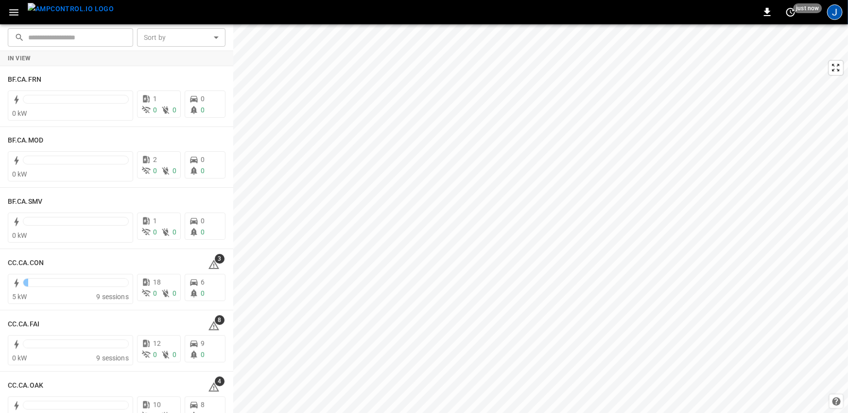
click at [831, 18] on div "J" at bounding box center [835, 12] width 16 height 16
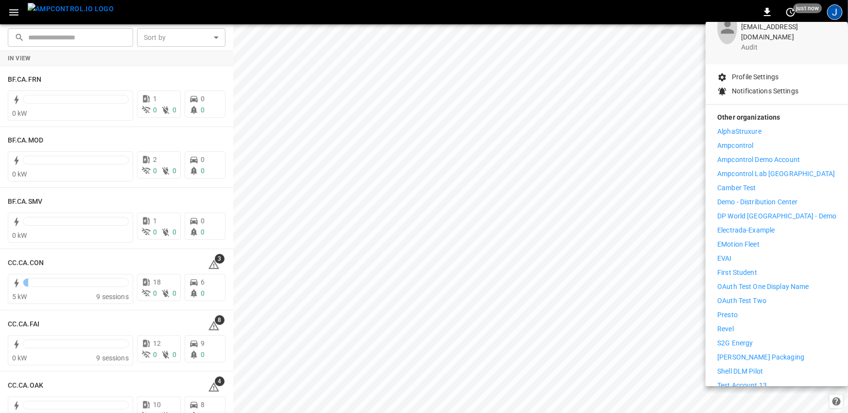
scroll to position [70, 0]
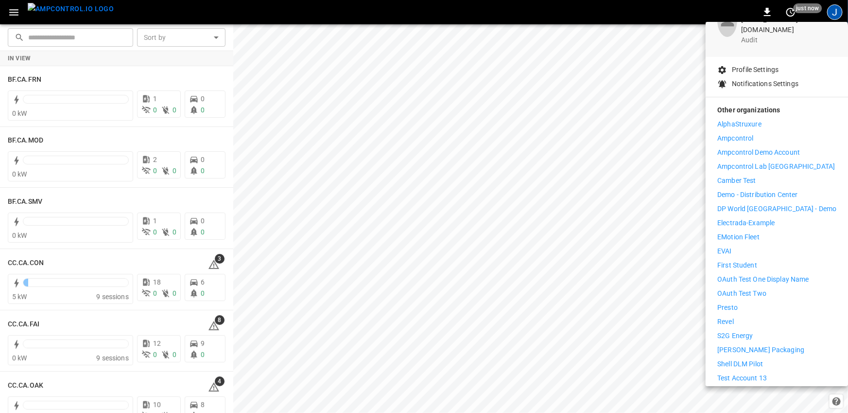
click at [740, 316] on li "Revel" at bounding box center [776, 321] width 119 height 10
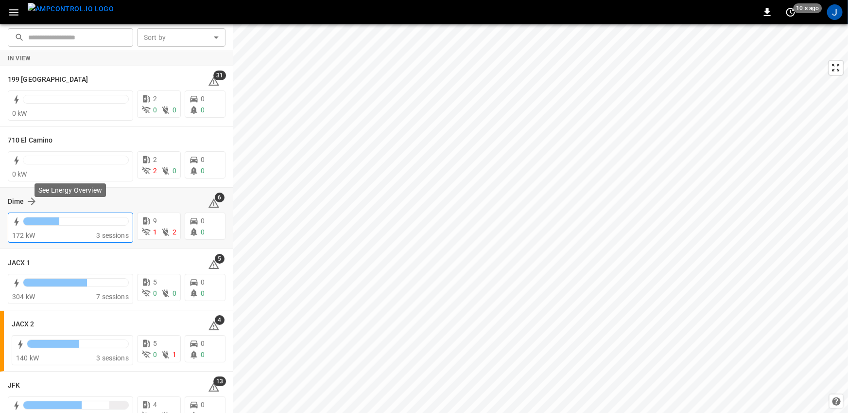
scroll to position [10, 0]
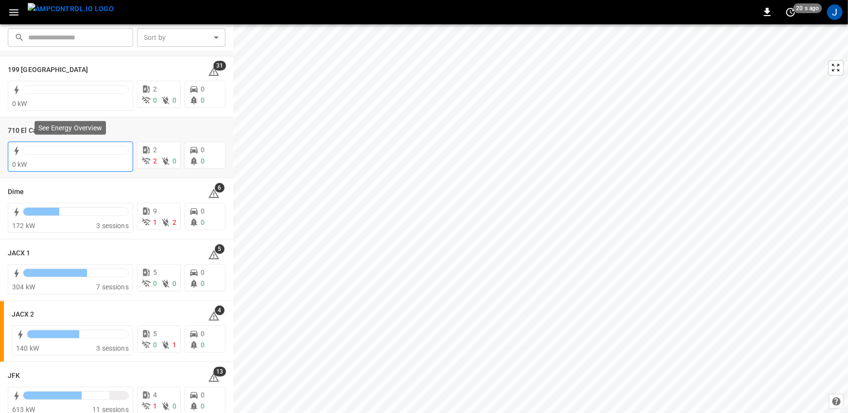
click at [120, 160] on div "0 kW" at bounding box center [70, 164] width 117 height 10
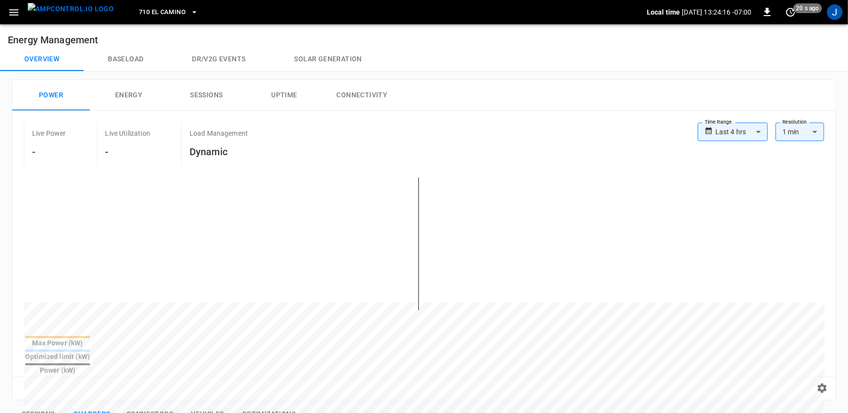
click at [734, 133] on body "**********" at bounding box center [424, 393] width 848 height 786
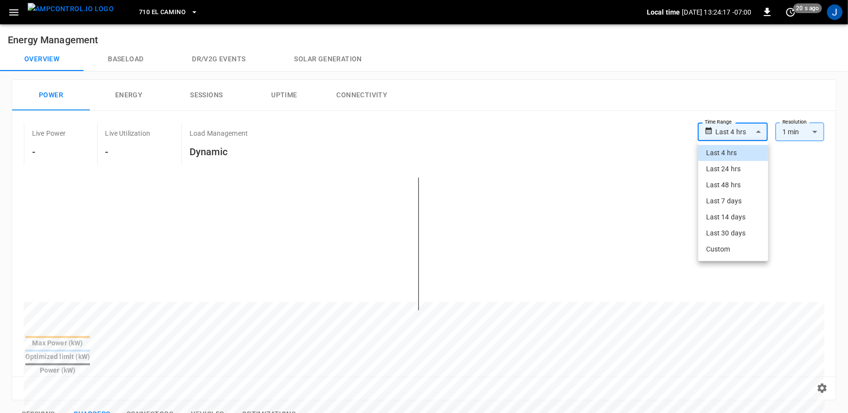
click at [728, 181] on li "Last 48 hrs" at bounding box center [733, 185] width 70 height 16
type input "**********"
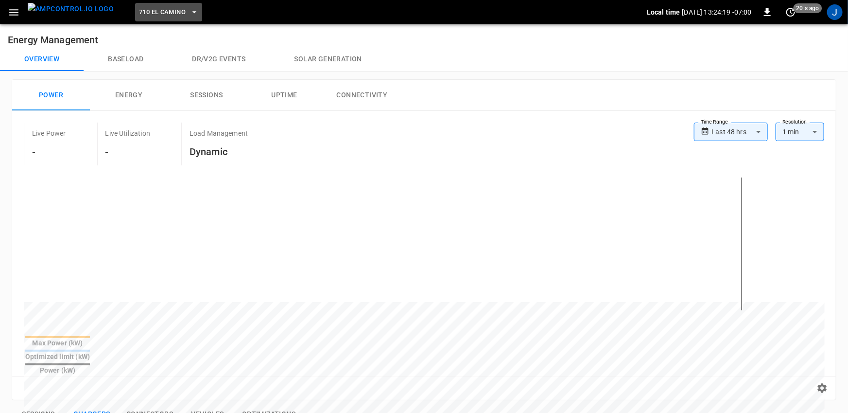
click at [164, 14] on span "710 El Camino" at bounding box center [162, 12] width 47 height 11
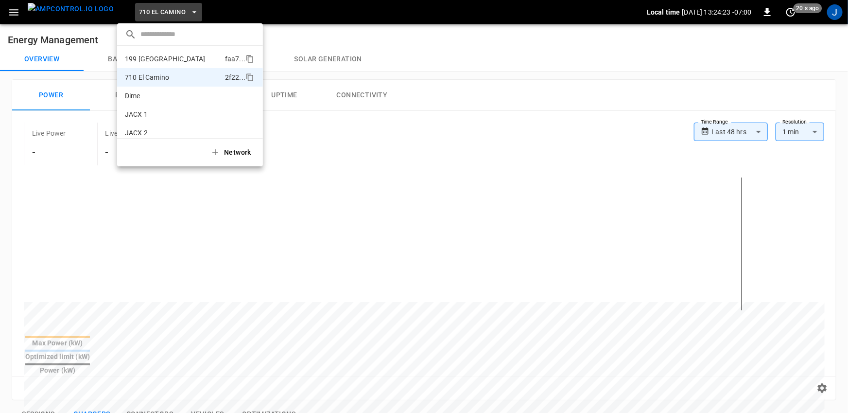
click at [160, 62] on li "199 Erie faa7 ..." at bounding box center [190, 59] width 146 height 18
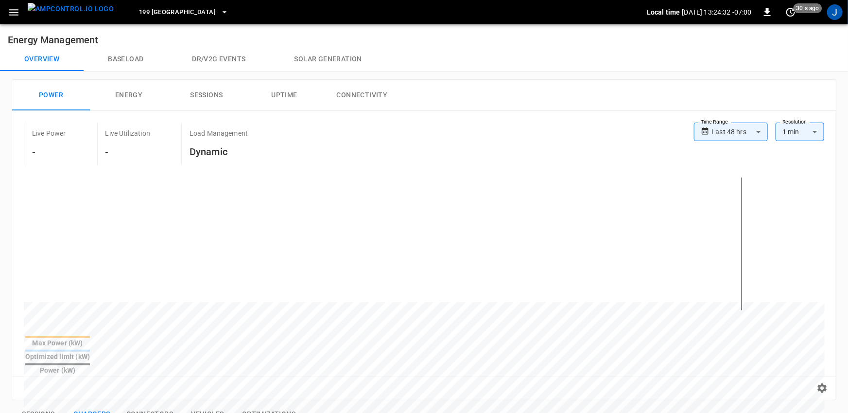
click at [54, 6] on img "menu" at bounding box center [71, 9] width 86 height 12
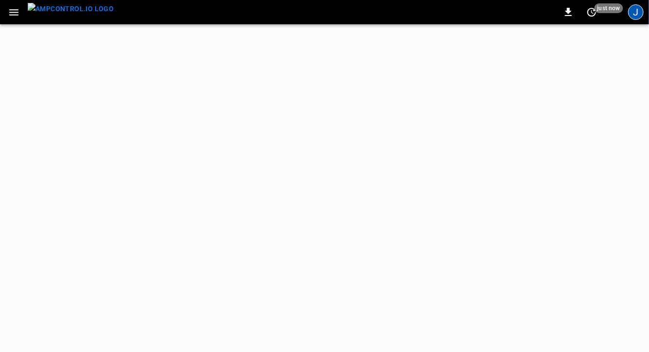
click at [641, 15] on div "J" at bounding box center [636, 12] width 16 height 16
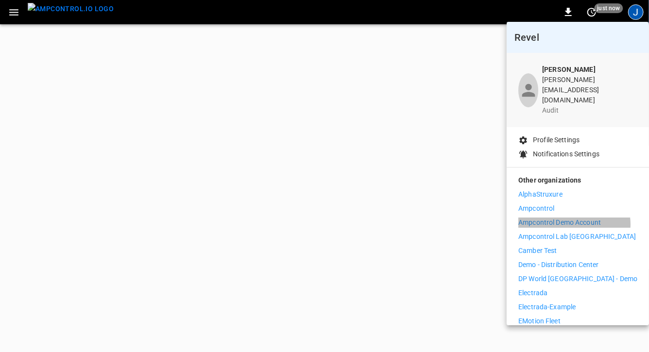
click at [571, 218] on p "Ampcontrol Demo Account" at bounding box center [559, 223] width 83 height 10
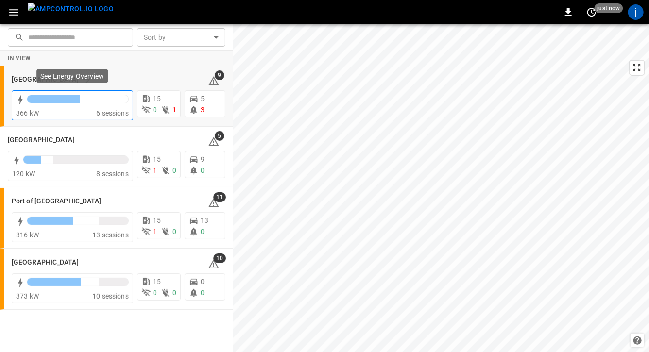
click at [88, 96] on div at bounding box center [77, 99] width 101 height 8
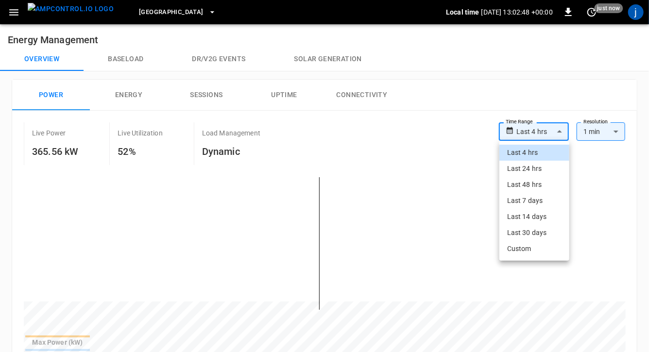
click at [538, 179] on li "Last 48 hrs" at bounding box center [534, 185] width 70 height 16
type input "**********"
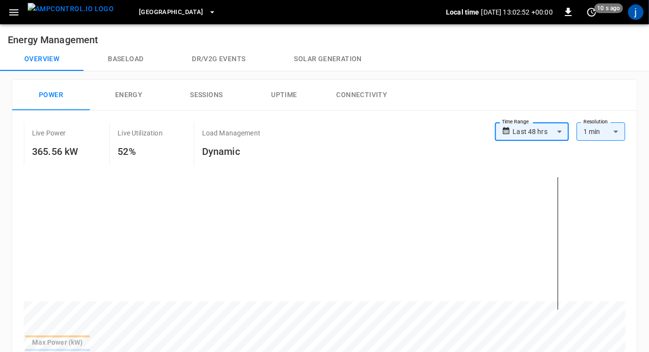
click at [75, 15] on img "menu" at bounding box center [71, 9] width 86 height 12
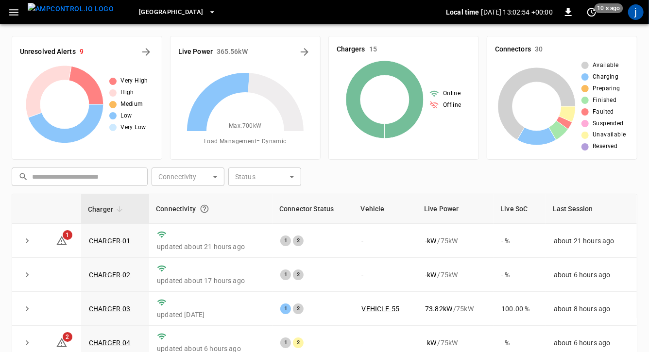
click at [16, 16] on icon "button" at bounding box center [14, 12] width 12 height 12
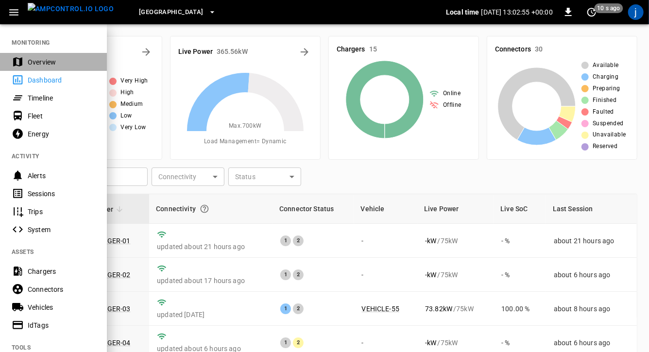
click at [41, 58] on div "Overview" at bounding box center [62, 62] width 68 height 10
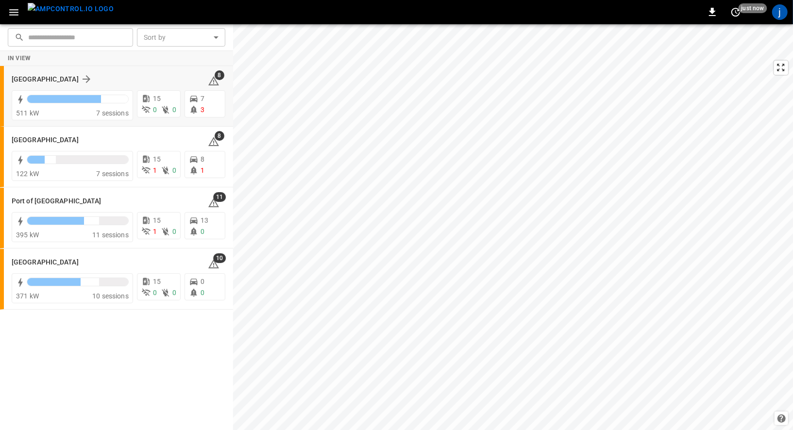
click at [117, 81] on div "Frankfurt Depot" at bounding box center [104, 79] width 185 height 12
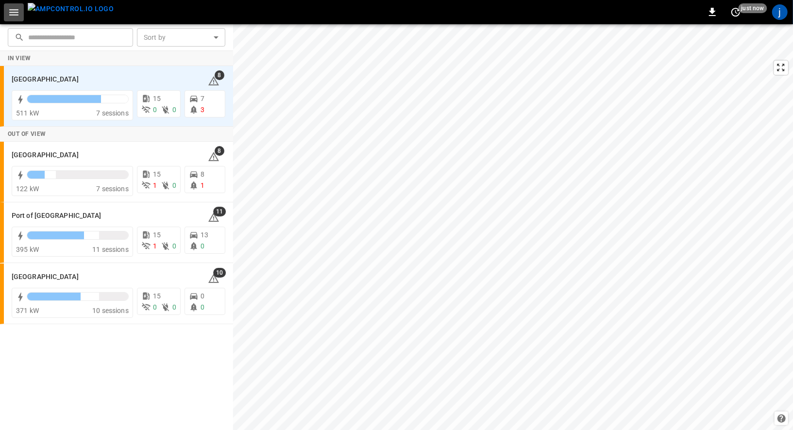
click at [18, 9] on icon "button" at bounding box center [14, 12] width 12 height 12
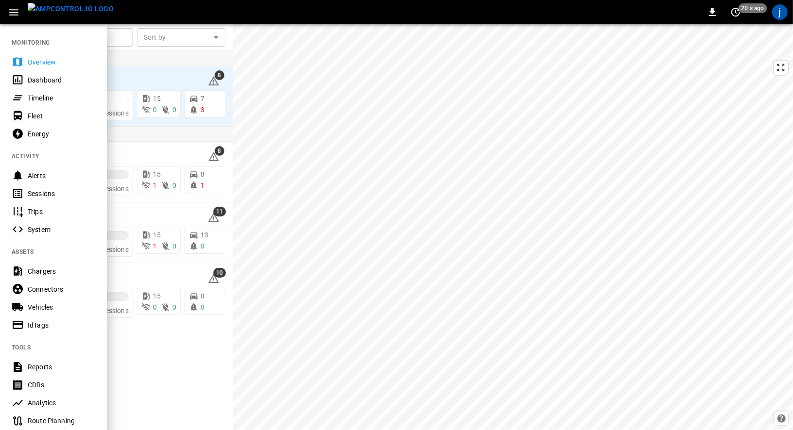
click at [167, 352] on div at bounding box center [396, 215] width 793 height 430
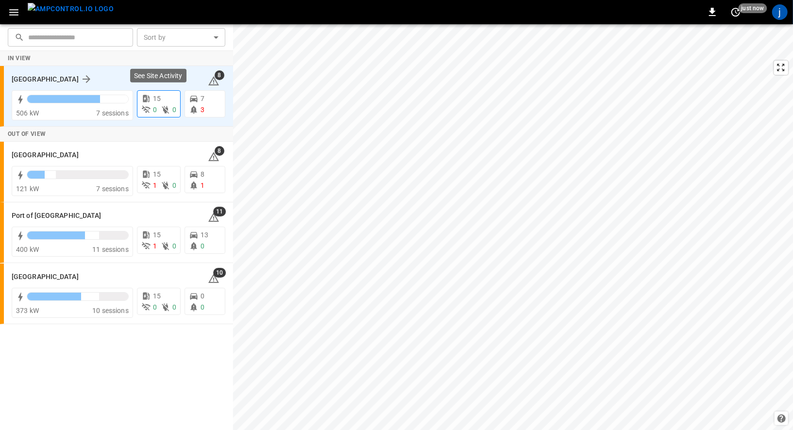
click at [155, 98] on span "15" at bounding box center [157, 99] width 8 height 8
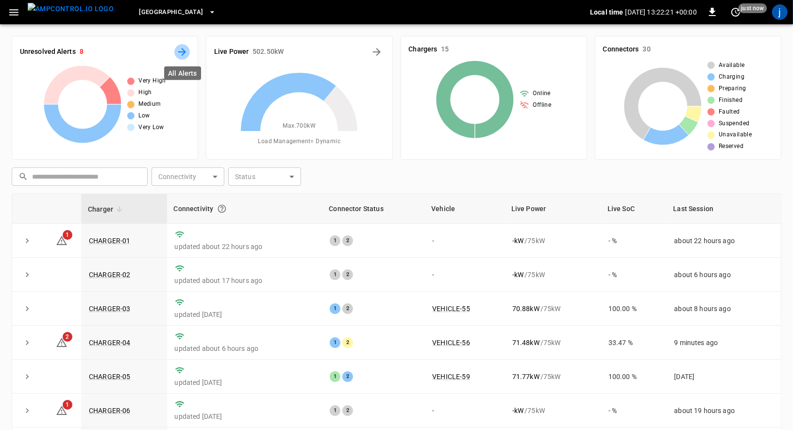
click at [184, 53] on icon "All Alerts" at bounding box center [182, 52] width 8 height 8
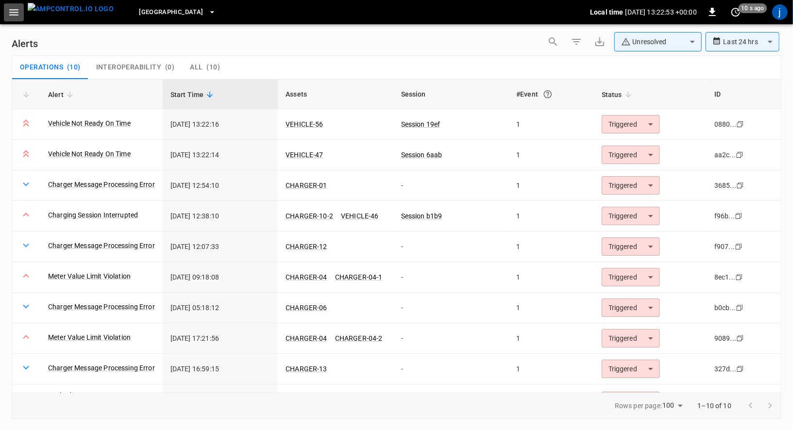
click at [18, 15] on icon "button" at bounding box center [14, 12] width 12 height 12
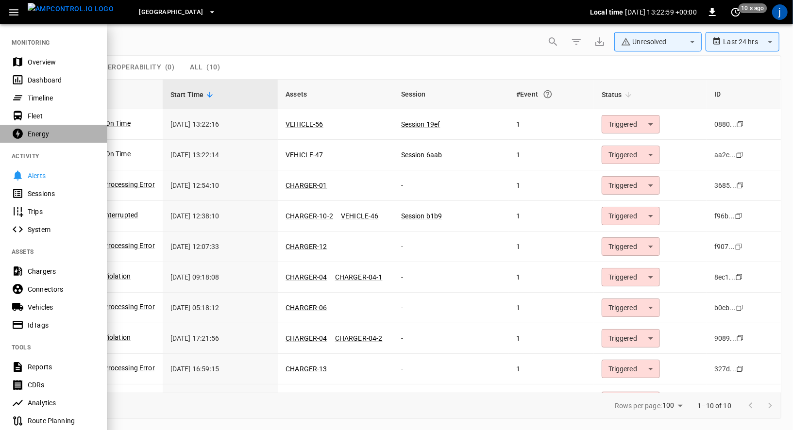
click at [47, 132] on div "Energy" at bounding box center [62, 134] width 68 height 10
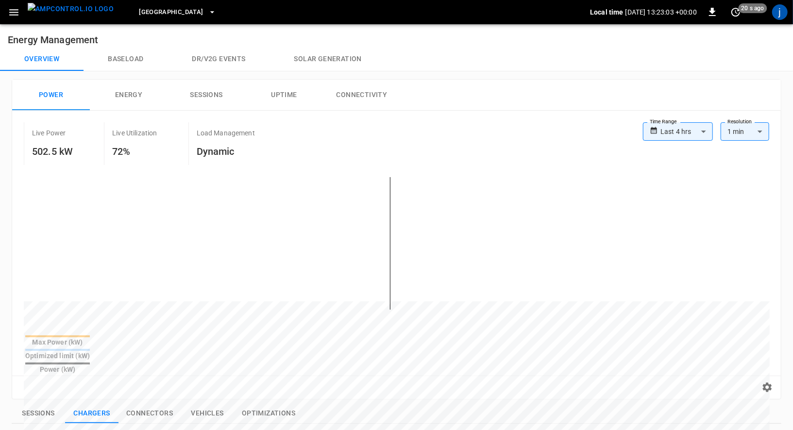
click at [649, 132] on body "**********" at bounding box center [396, 399] width 793 height 799
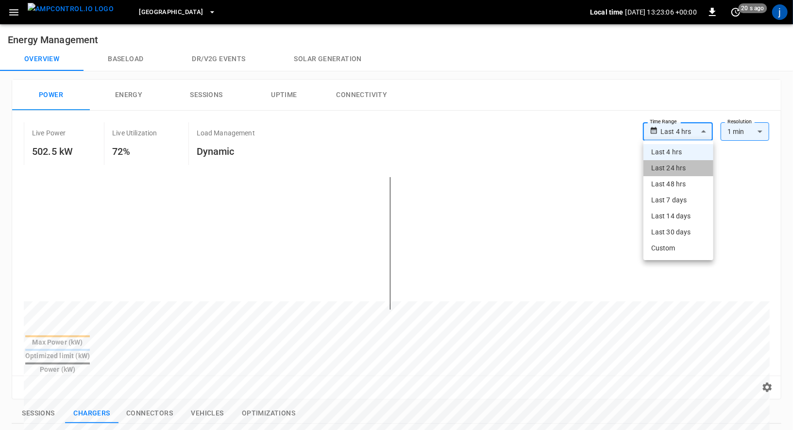
click at [649, 164] on li "Last 24 hrs" at bounding box center [679, 168] width 70 height 16
type input "**********"
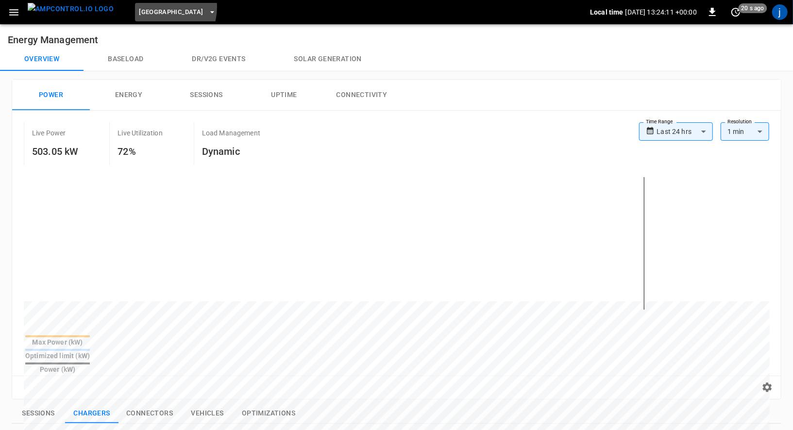
click at [140, 7] on span "Frankfurt Depot" at bounding box center [171, 12] width 64 height 11
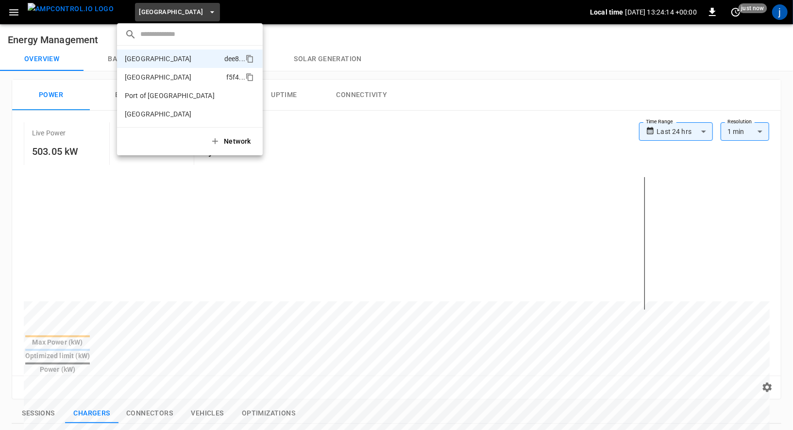
click at [159, 74] on p "Port of Barcelona" at bounding box center [158, 77] width 67 height 10
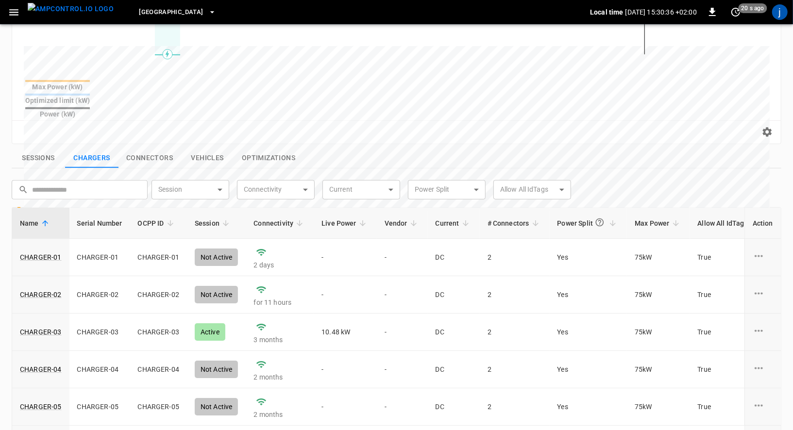
scroll to position [257, 0]
click at [51, 325] on link "CHARGER-03" at bounding box center [41, 332] width 46 height 14
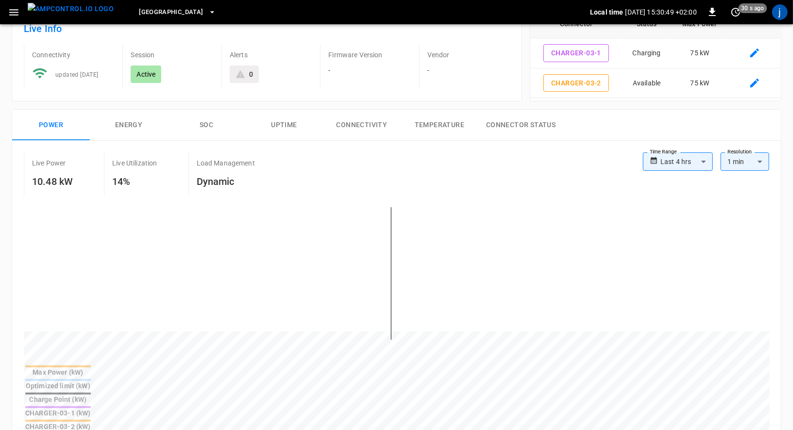
scroll to position [67, 0]
click at [649, 157] on body "**********" at bounding box center [396, 406] width 793 height 946
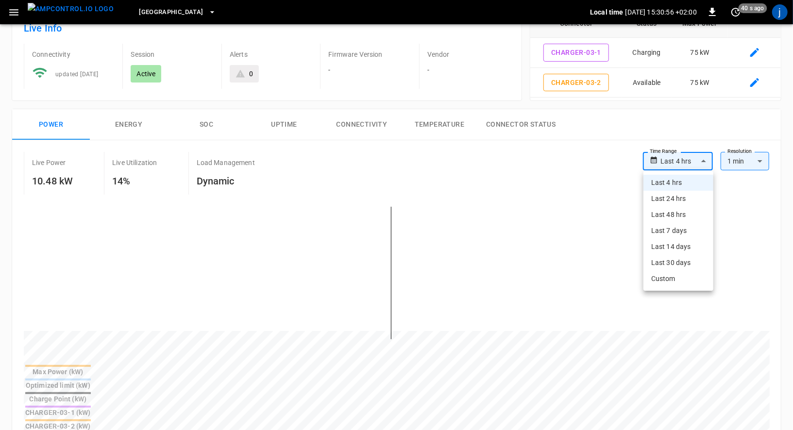
click at [649, 197] on li "Last 24 hrs" at bounding box center [679, 199] width 70 height 16
type input "**********"
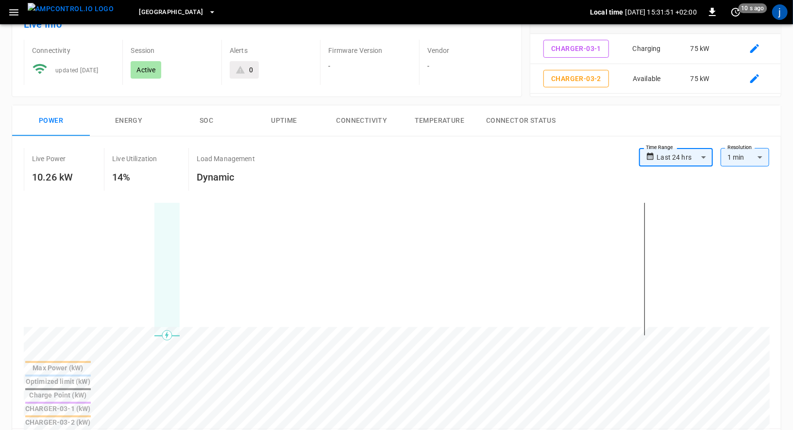
scroll to position [74, 0]
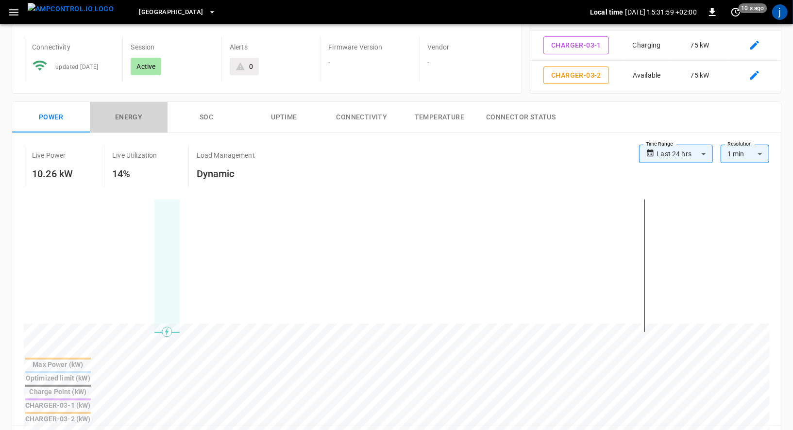
click at [151, 120] on button "Energy" at bounding box center [129, 117] width 78 height 31
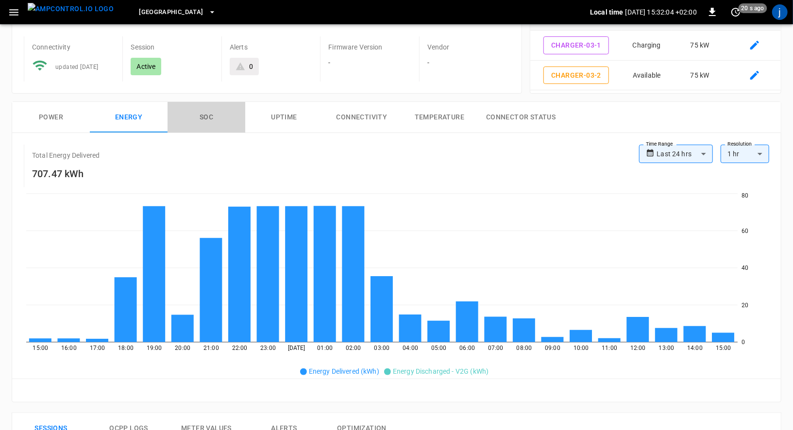
click at [201, 115] on button "SOC" at bounding box center [207, 117] width 78 height 31
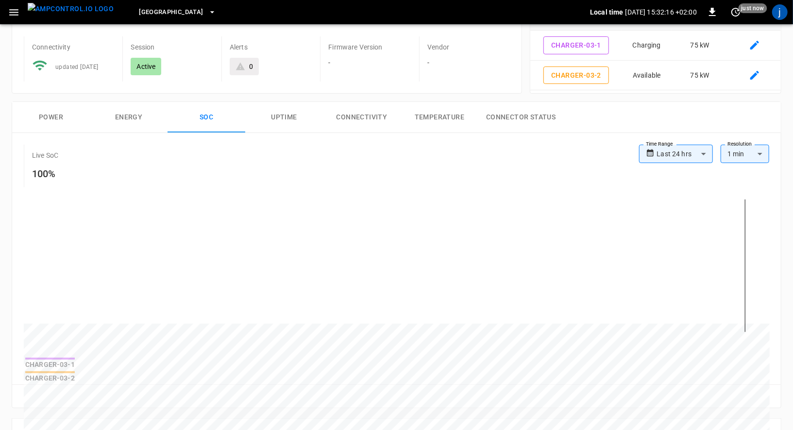
click at [285, 122] on button "Uptime" at bounding box center [284, 117] width 78 height 31
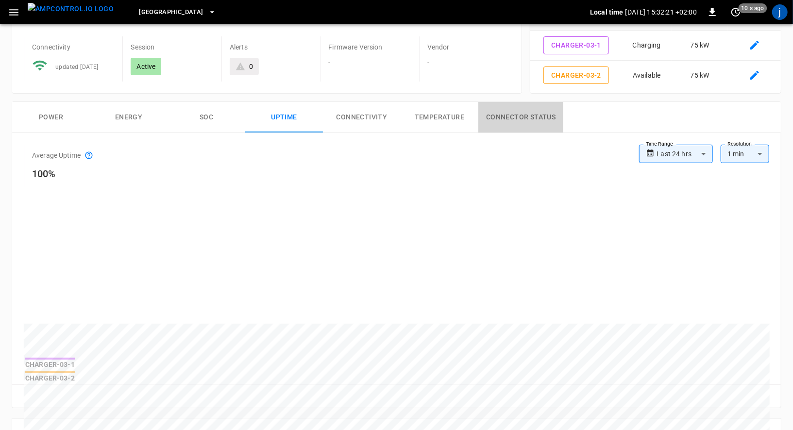
click at [517, 118] on button "Connector Status" at bounding box center [521, 117] width 85 height 31
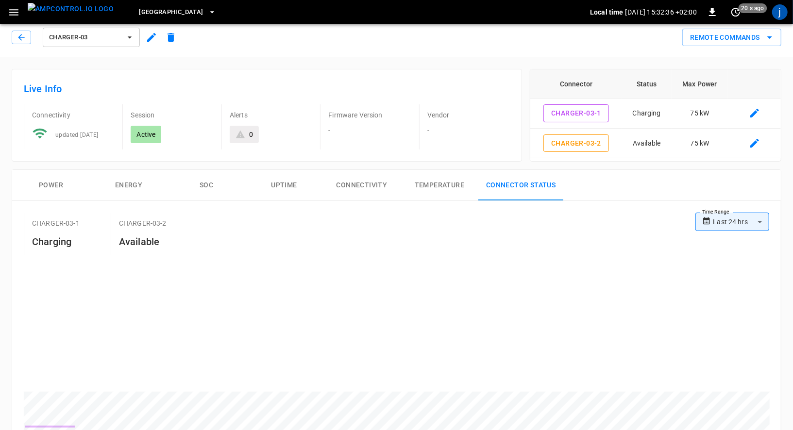
scroll to position [0, 0]
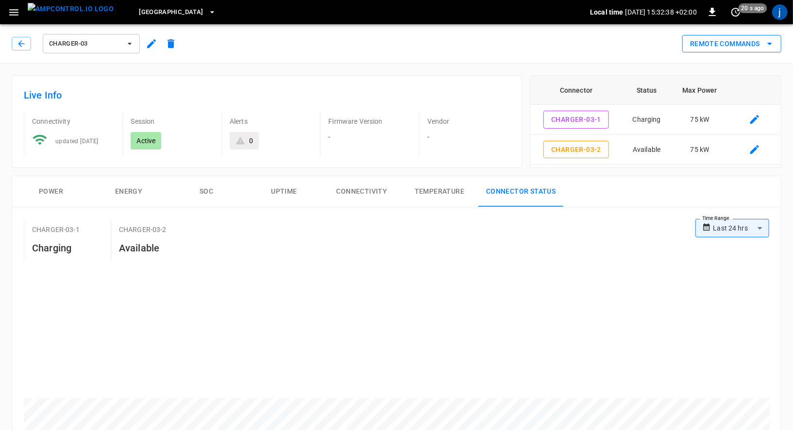
click at [649, 51] on button "Remote Commands" at bounding box center [732, 44] width 99 height 18
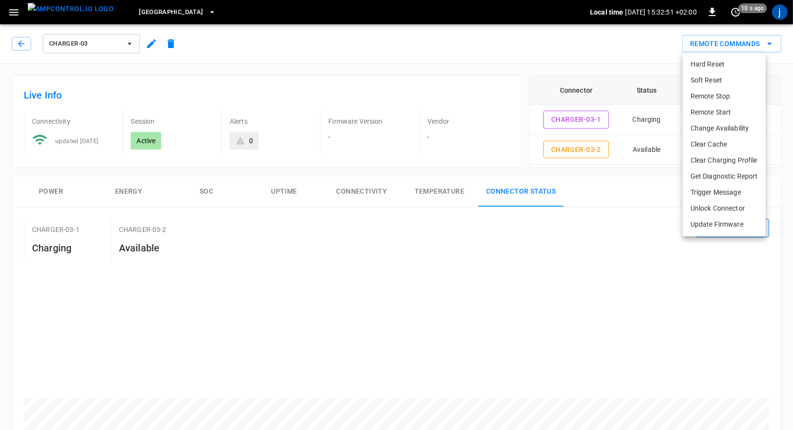
click at [424, 68] on div at bounding box center [396, 215] width 793 height 430
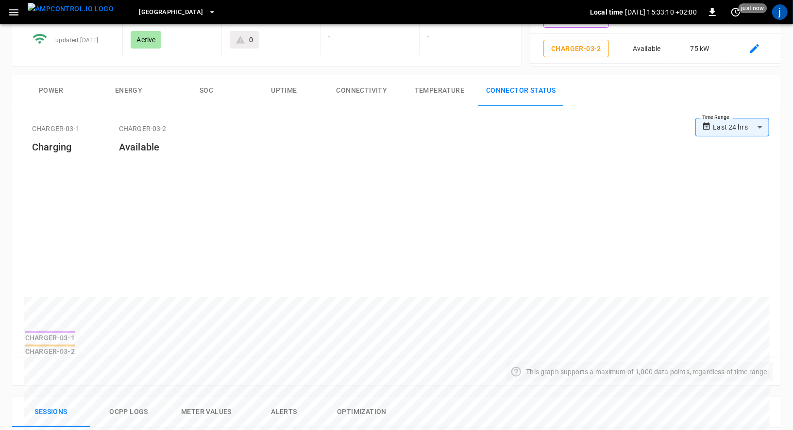
scroll to position [97, 0]
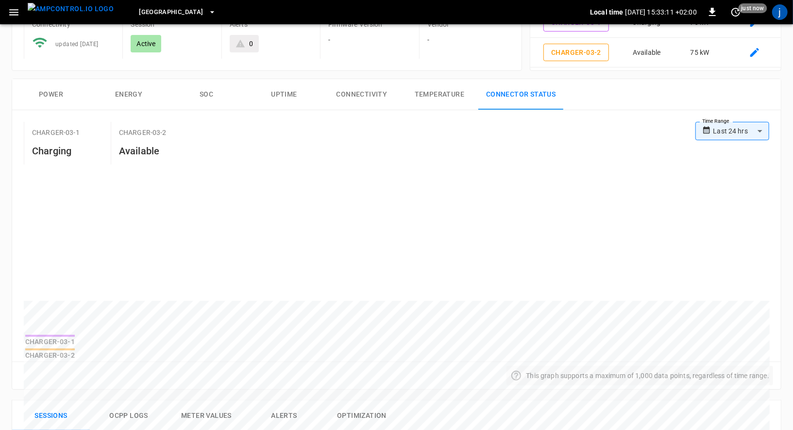
click at [38, 87] on button "Power" at bounding box center [51, 94] width 78 height 31
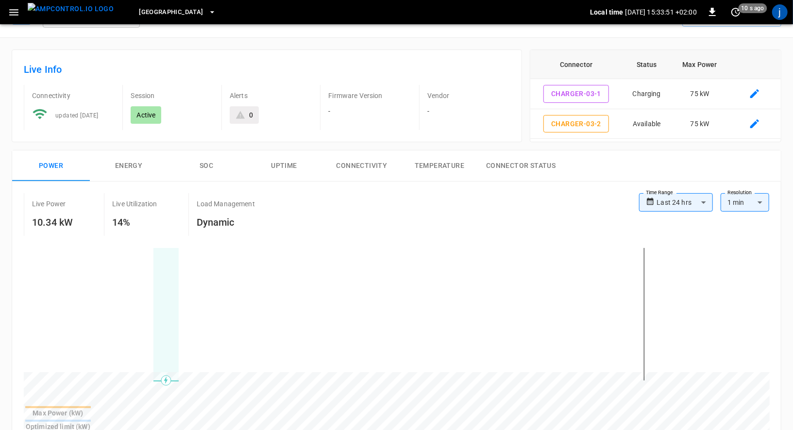
scroll to position [0, 0]
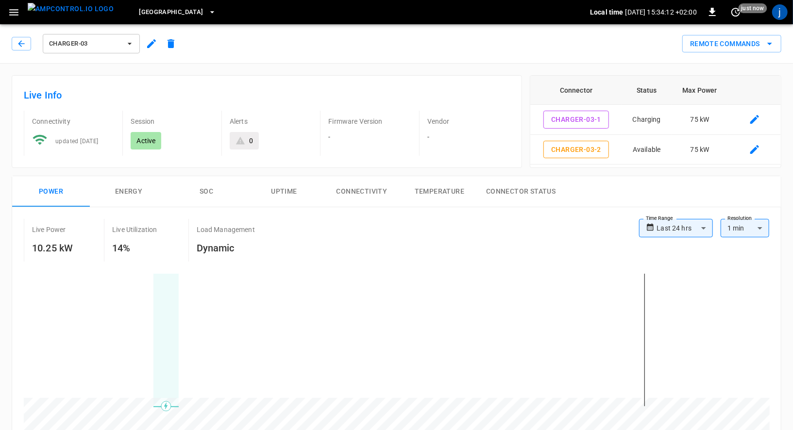
click at [16, 14] on icon "button" at bounding box center [14, 12] width 12 height 12
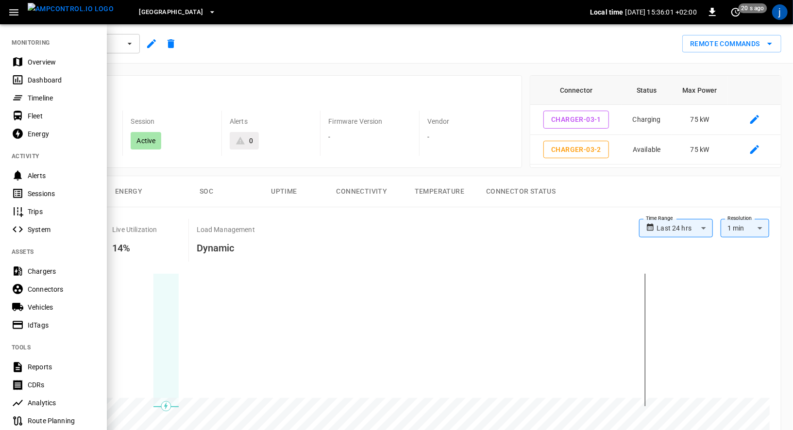
click at [44, 98] on div "Timeline" at bounding box center [62, 98] width 68 height 10
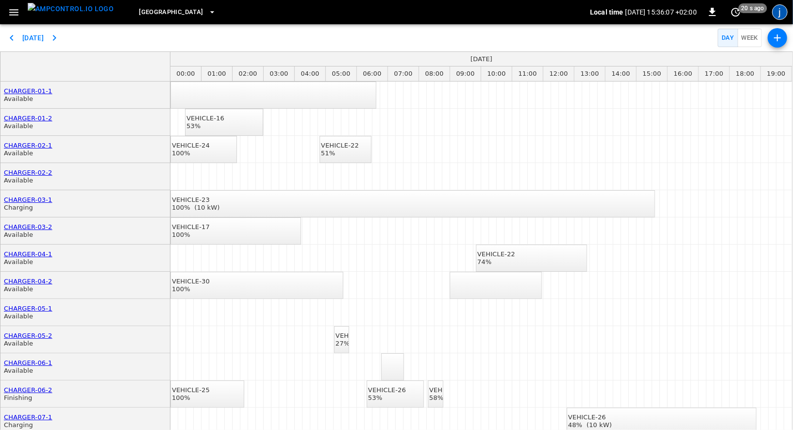
click at [649, 11] on div "j" at bounding box center [781, 12] width 16 height 16
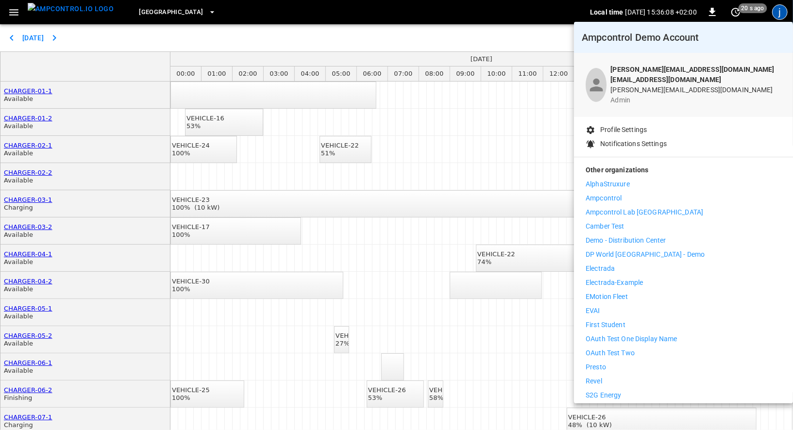
click at [649, 236] on p "Demo - Distribution Center" at bounding box center [626, 241] width 80 height 10
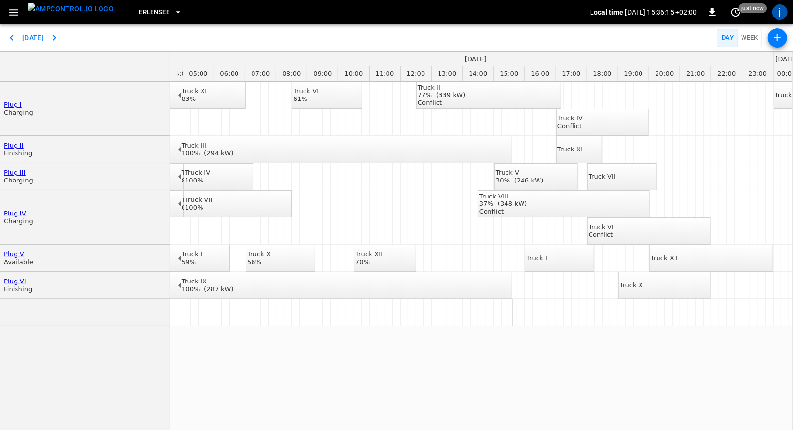
scroll to position [0, 154]
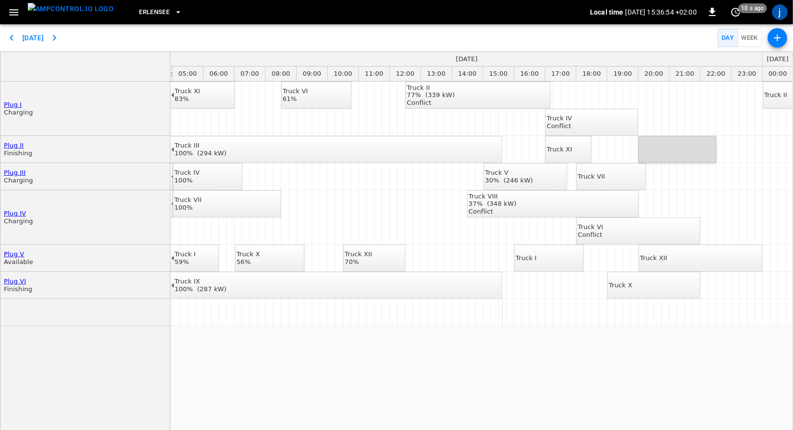
drag, startPoint x: 643, startPoint y: 153, endPoint x: 710, endPoint y: 154, distance: 67.1
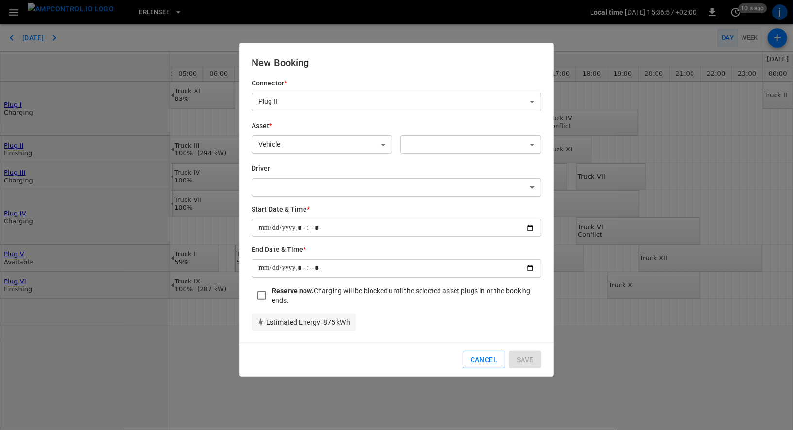
click at [488, 148] on body "Erlensee Local time [DATE] 15:36:57 +02:00 0 10 s ago j [DATE] Day Week Plug I …" at bounding box center [396, 215] width 793 height 430
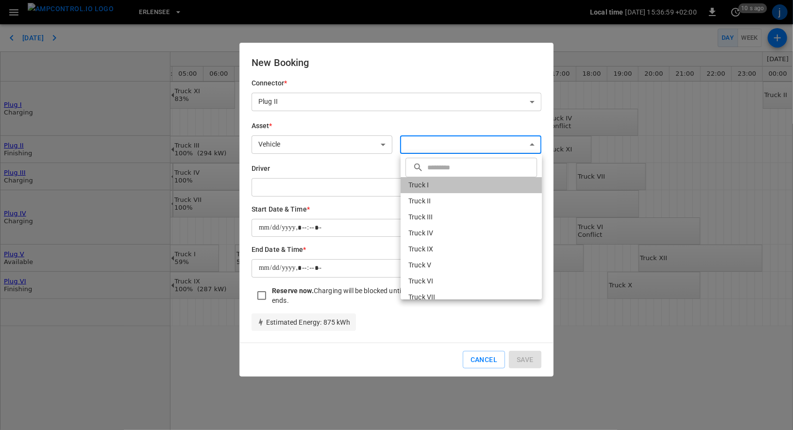
click at [419, 182] on li "Truck I" at bounding box center [471, 185] width 141 height 16
type input "**********"
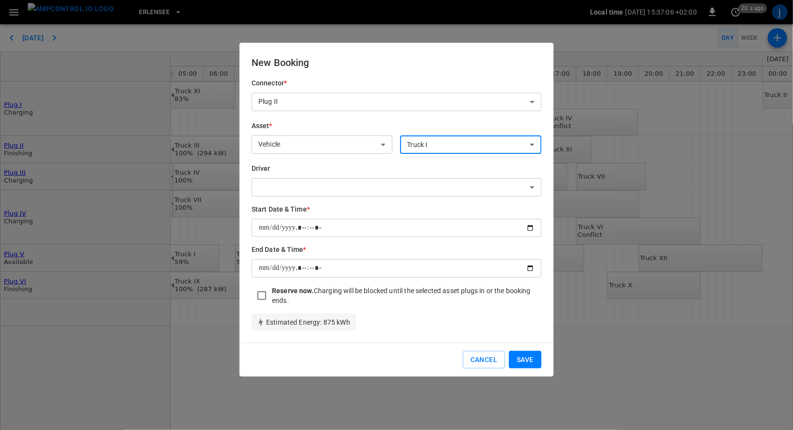
click at [527, 359] on button "Save" at bounding box center [525, 360] width 33 height 18
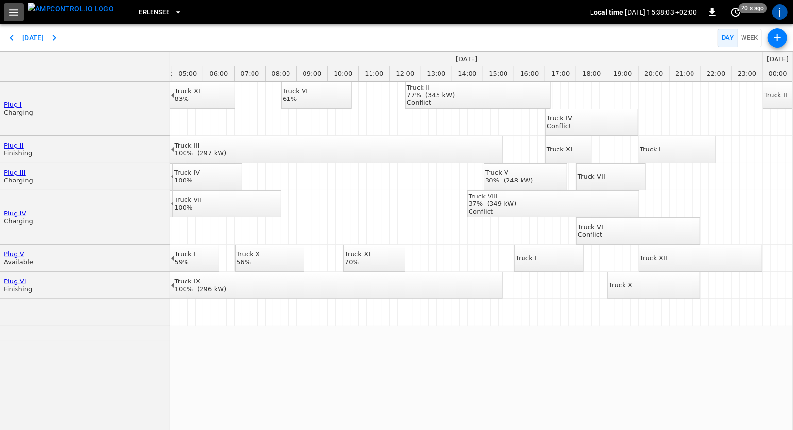
click at [16, 16] on icon "button" at bounding box center [14, 12] width 12 height 12
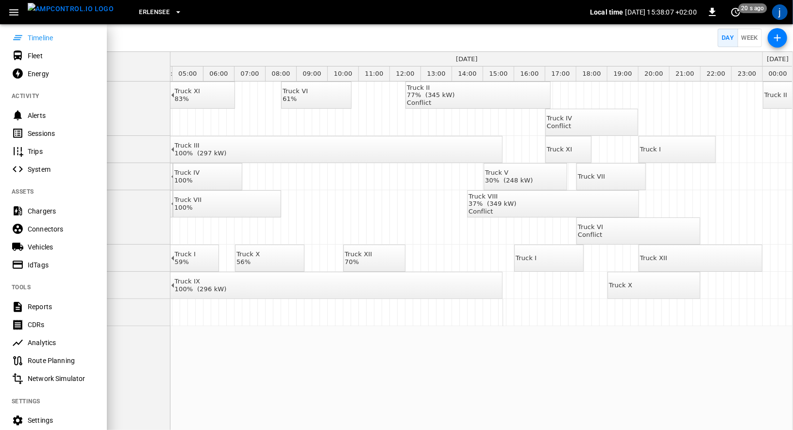
scroll to position [62, 0]
click at [51, 359] on div "Route Planning" at bounding box center [62, 360] width 68 height 10
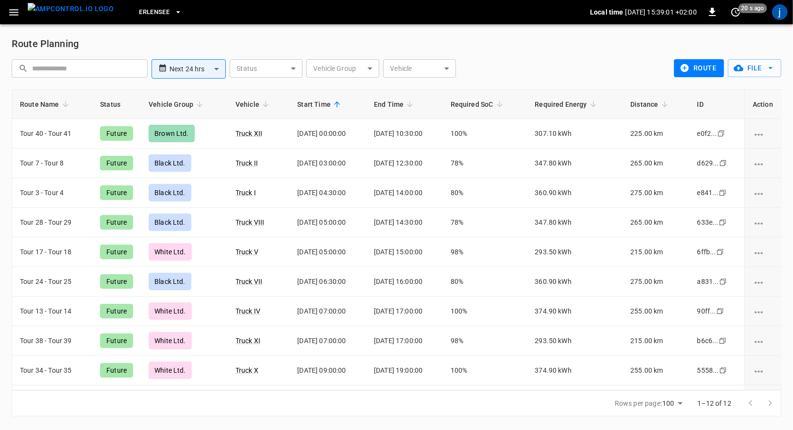
click at [16, 15] on icon "button" at bounding box center [13, 12] width 9 height 6
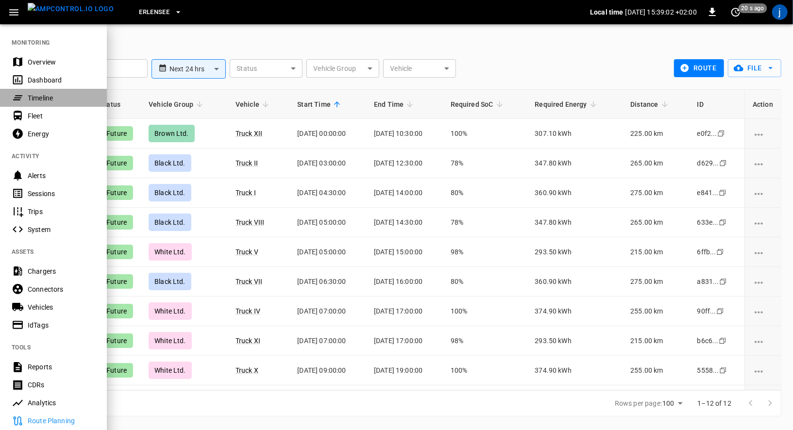
click at [48, 103] on div "Timeline" at bounding box center [53, 98] width 107 height 18
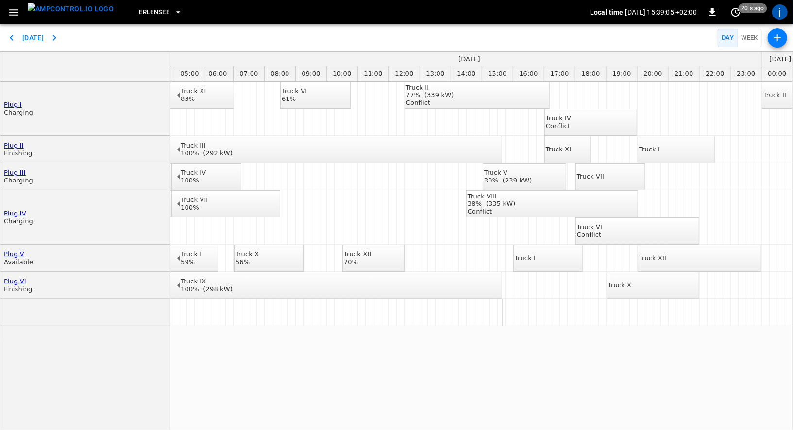
scroll to position [0, 161]
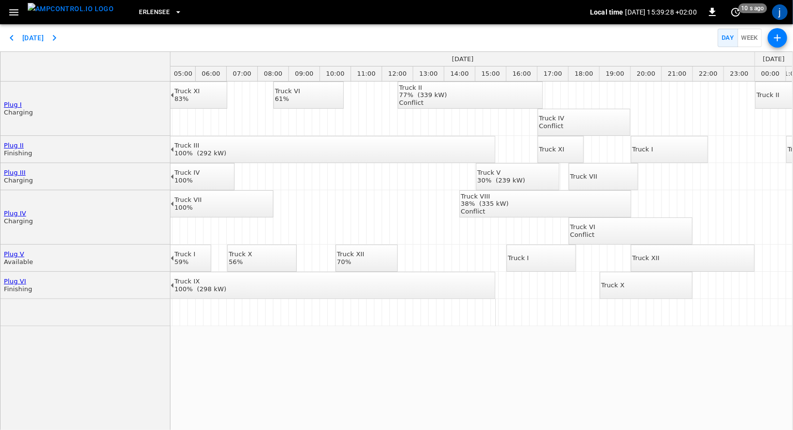
click at [17, 14] on icon "button" at bounding box center [13, 12] width 9 height 6
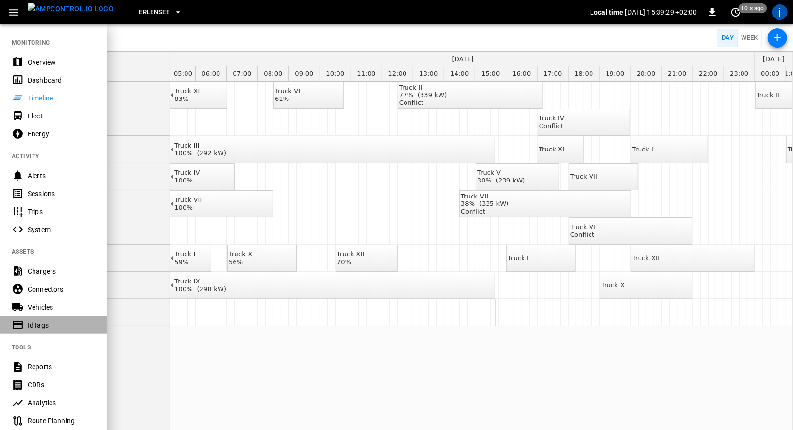
click at [47, 327] on div "IdTags" at bounding box center [62, 326] width 68 height 10
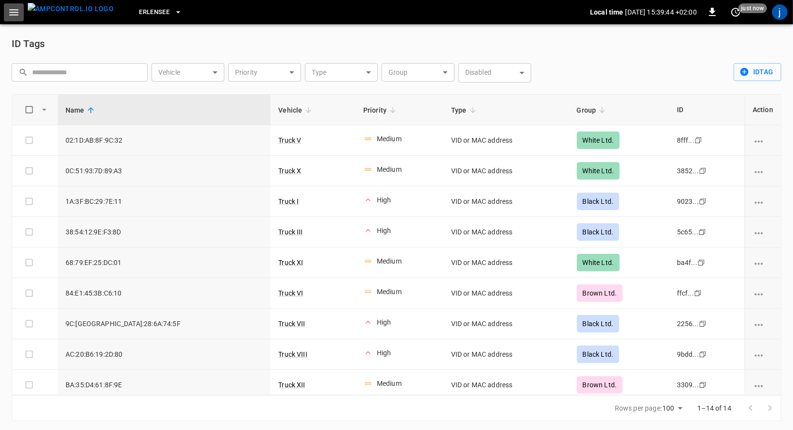
click at [12, 9] on icon "button" at bounding box center [13, 12] width 9 height 6
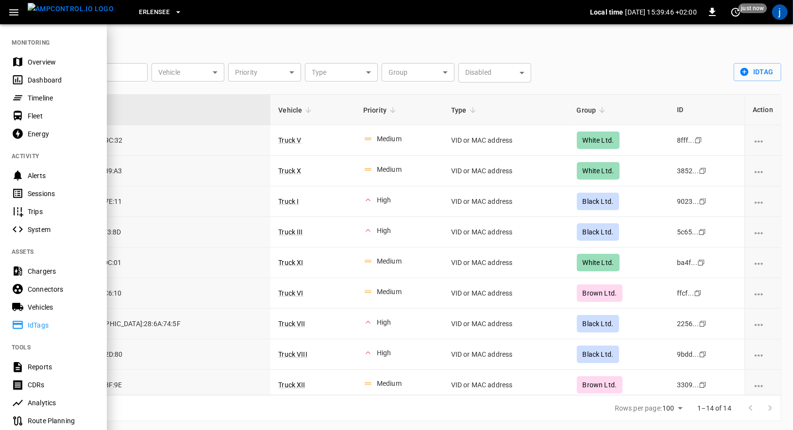
click at [39, 96] on div "Timeline" at bounding box center [62, 98] width 68 height 10
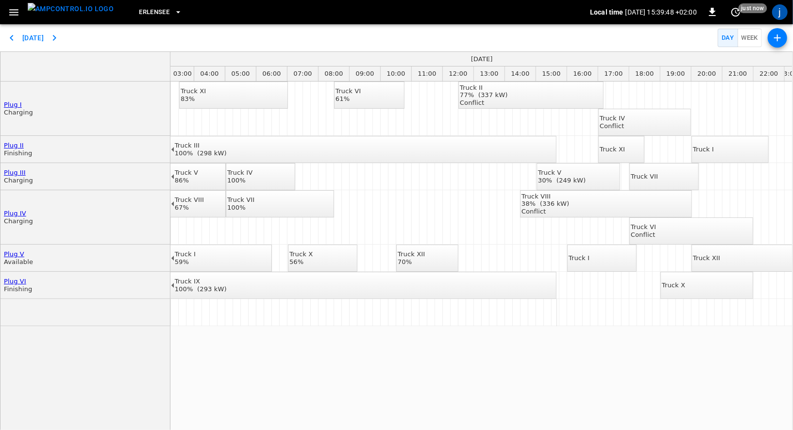
scroll to position [0, 134]
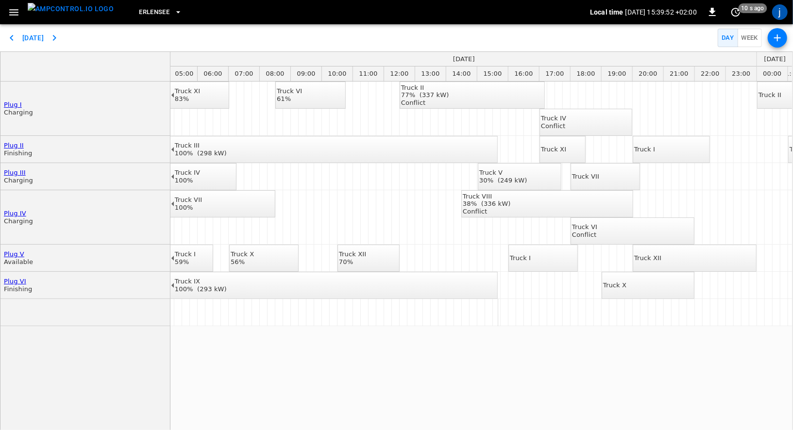
click at [531, 258] on div "Truck I" at bounding box center [520, 259] width 21 height 8
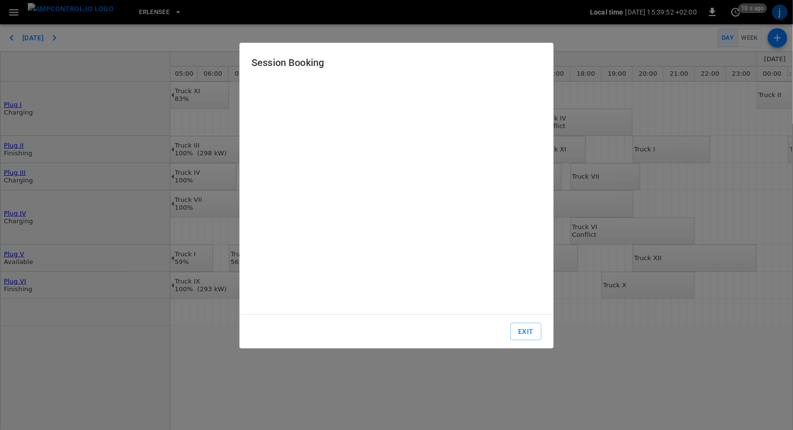
type input "**********"
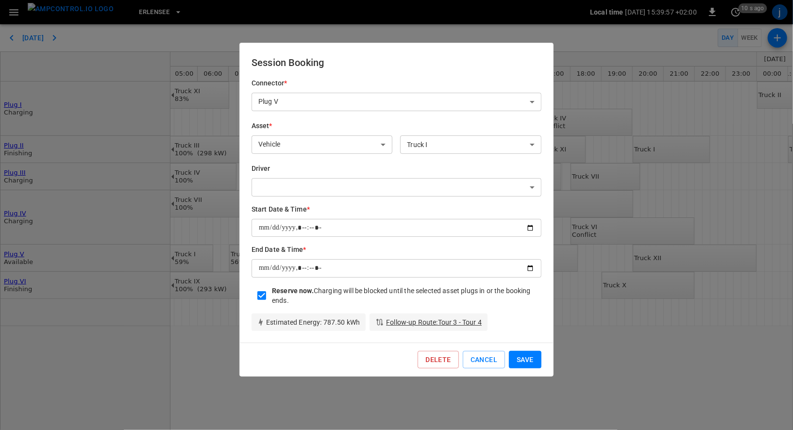
click at [525, 357] on button "Save" at bounding box center [525, 360] width 33 height 18
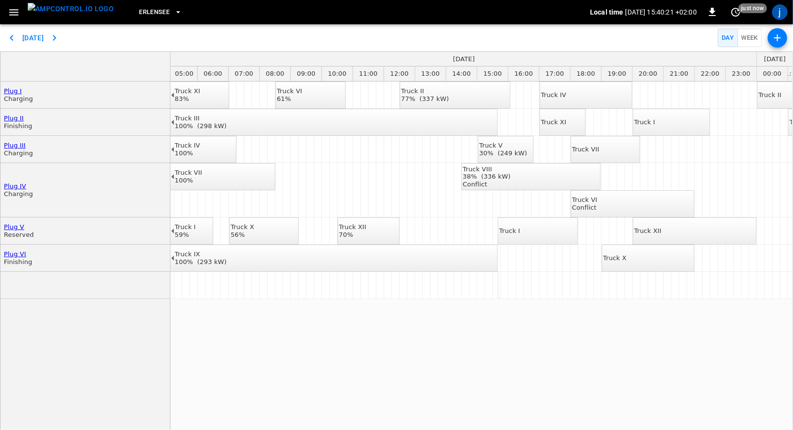
click at [515, 235] on div "Truck I" at bounding box center [509, 231] width 21 height 8
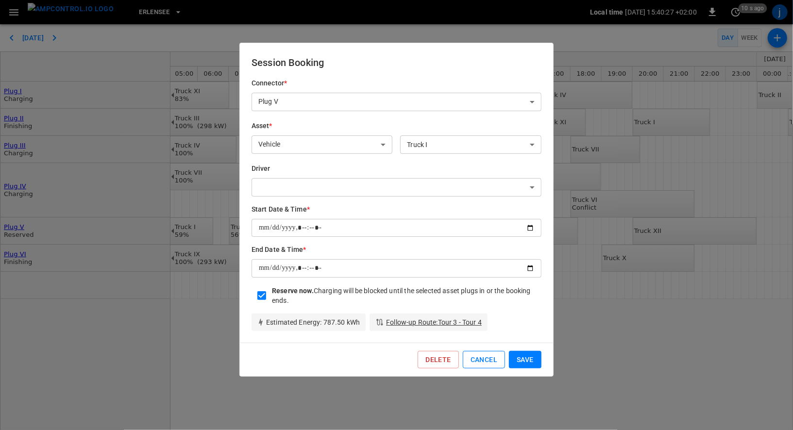
click at [477, 358] on button "Cancel" at bounding box center [484, 360] width 42 height 18
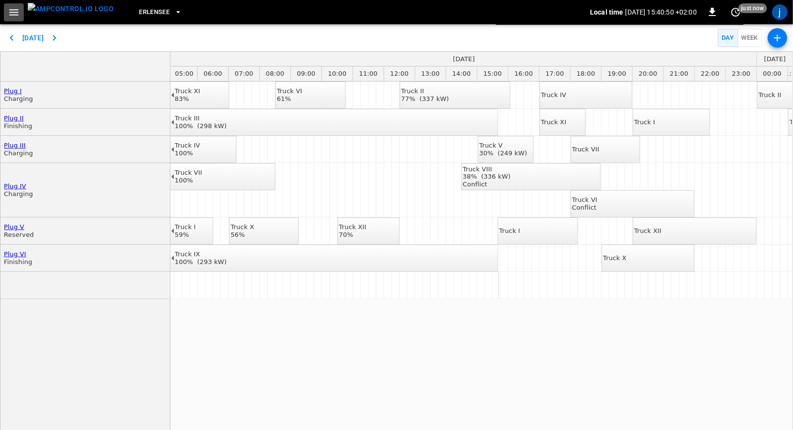
click at [11, 8] on icon "button" at bounding box center [14, 12] width 12 height 12
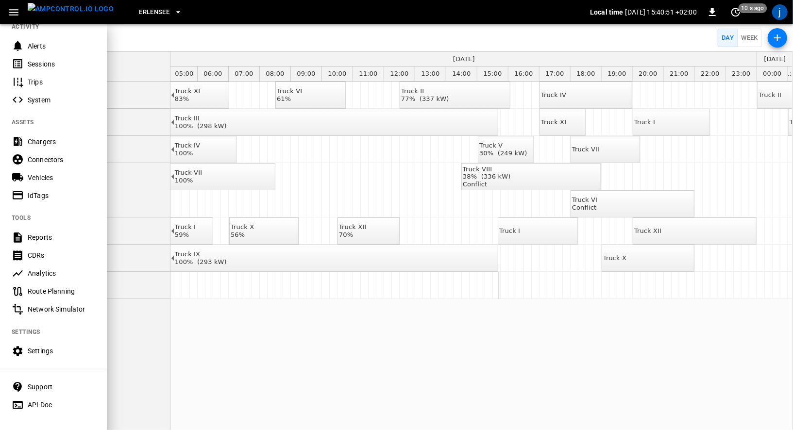
scroll to position [134, 0]
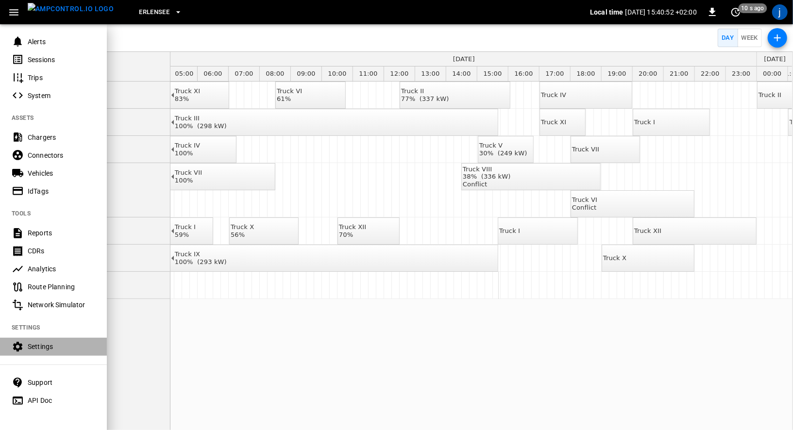
click at [28, 341] on div "Settings" at bounding box center [53, 347] width 107 height 18
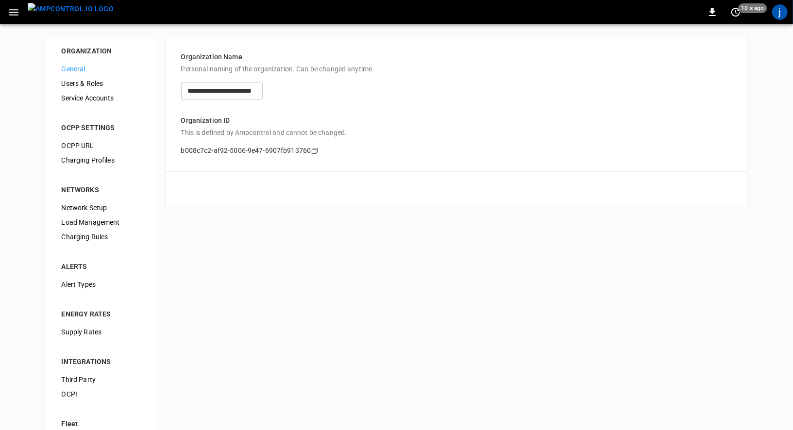
scroll to position [52, 0]
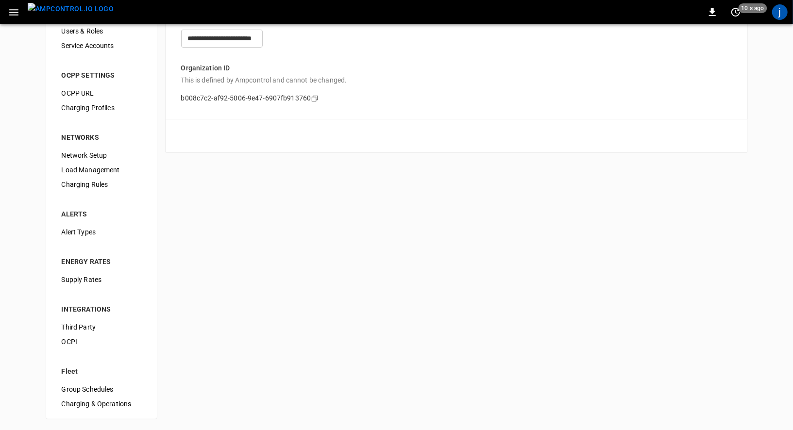
click at [89, 405] on span "Charging & Operations" at bounding box center [102, 404] width 80 height 10
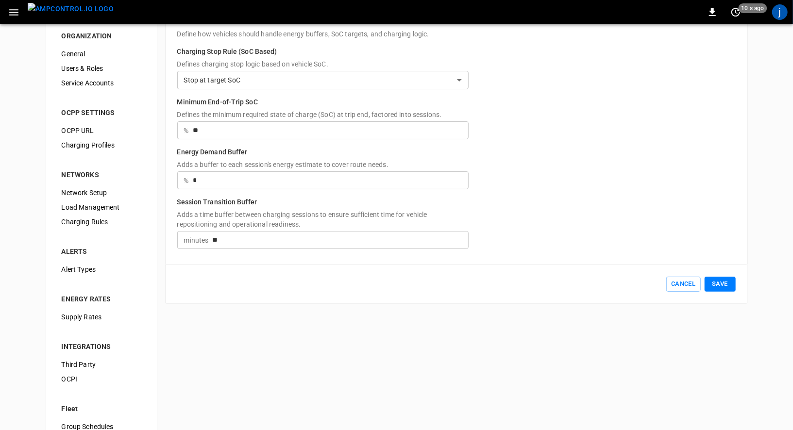
scroll to position [52, 0]
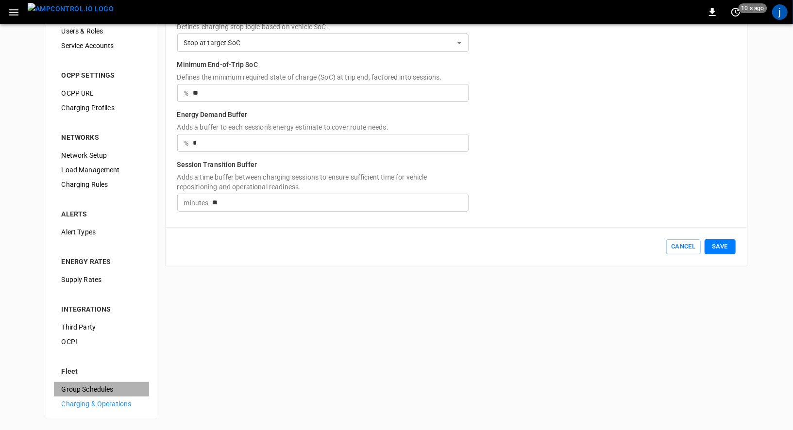
click at [107, 392] on span "Group Schedules" at bounding box center [102, 390] width 80 height 10
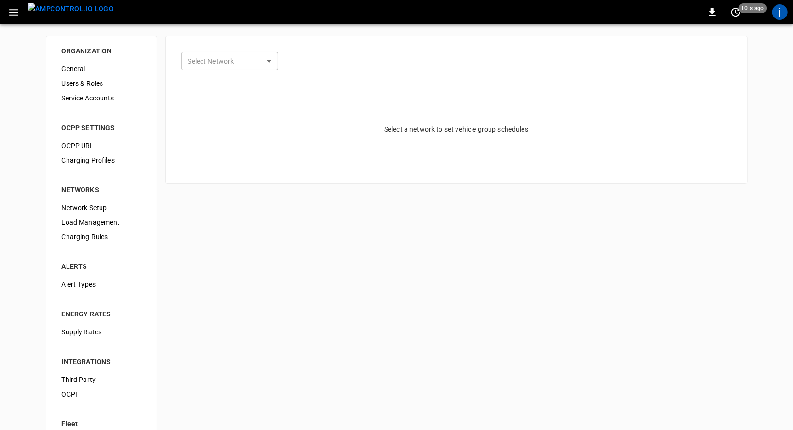
click at [245, 64] on body "0 10 s ago j ORGANIZATION General Users & Roles Service Accounts OCPP SETTINGS …" at bounding box center [396, 242] width 793 height 484
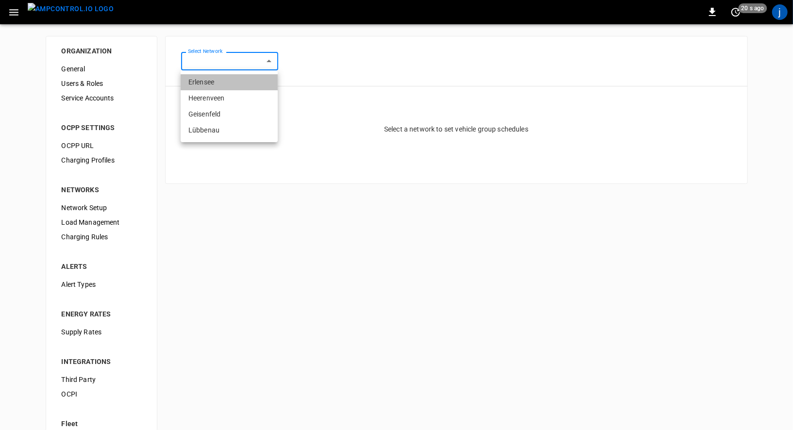
click at [239, 78] on li "Erlensee" at bounding box center [229, 82] width 97 height 16
type input "**********"
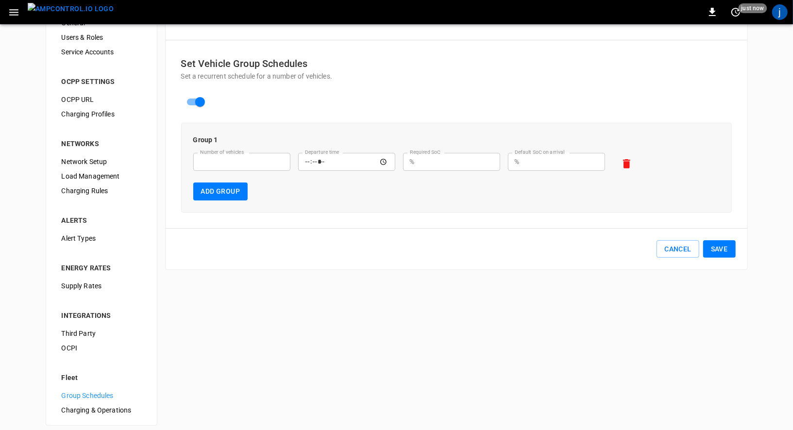
scroll to position [52, 0]
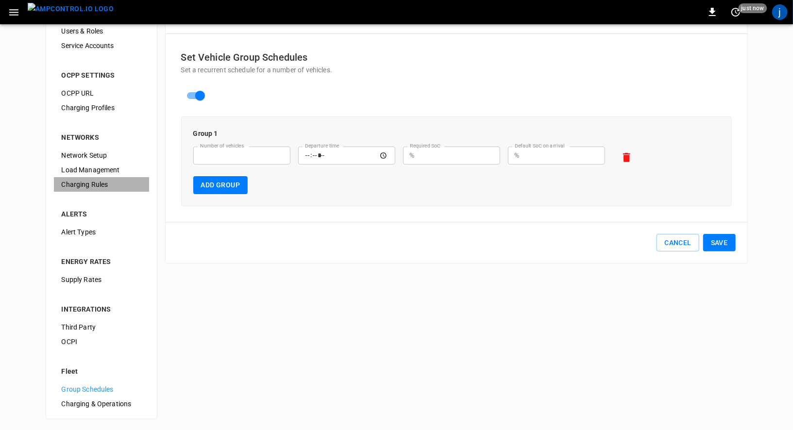
click at [108, 185] on span "Charging Rules" at bounding box center [102, 185] width 80 height 10
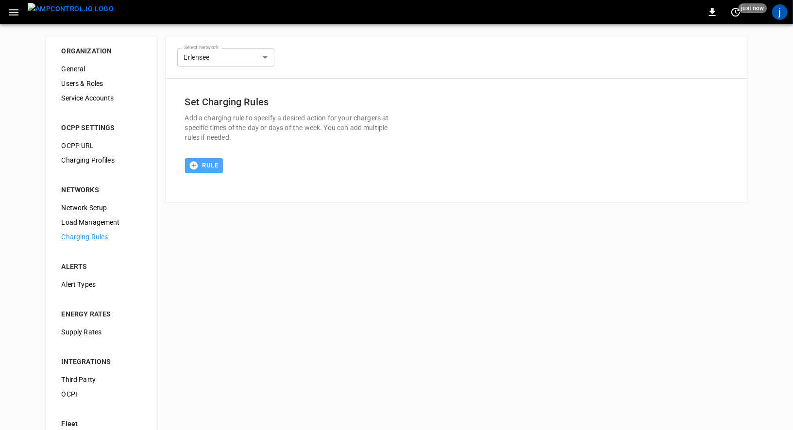
click at [204, 164] on button "Rule" at bounding box center [204, 165] width 38 height 15
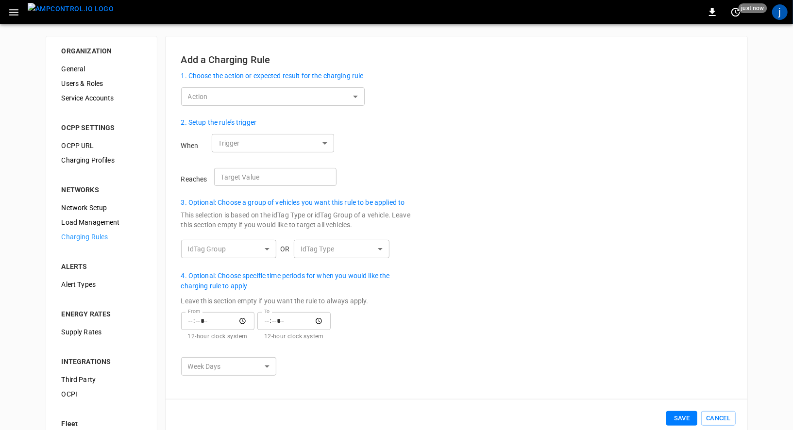
click at [326, 101] on body "0 just now j ORGANIZATION General Users & Roles Service Accounts OCPP SETTINGS …" at bounding box center [396, 242] width 793 height 484
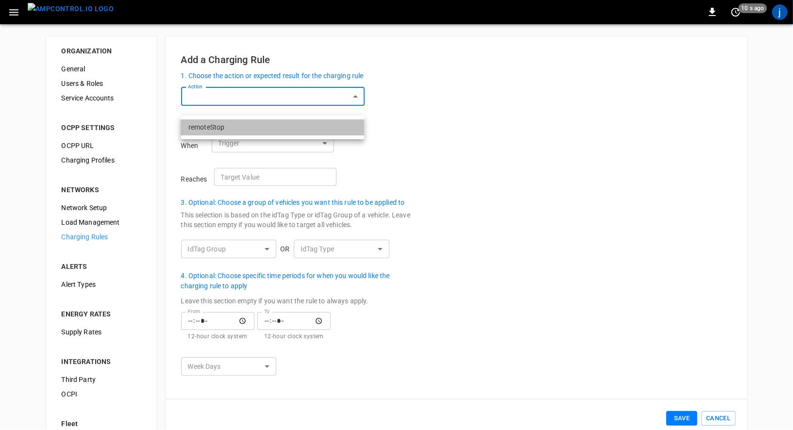
click at [305, 124] on li "remoteStop" at bounding box center [273, 128] width 184 height 16
type input "**********"
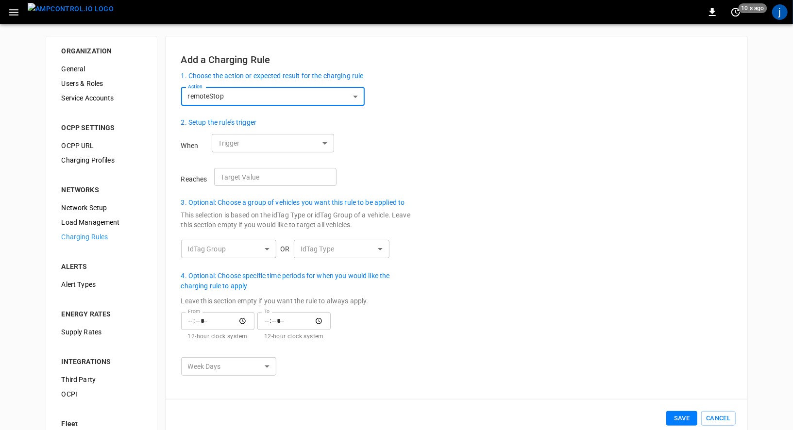
click at [299, 149] on body "**********" at bounding box center [396, 242] width 793 height 484
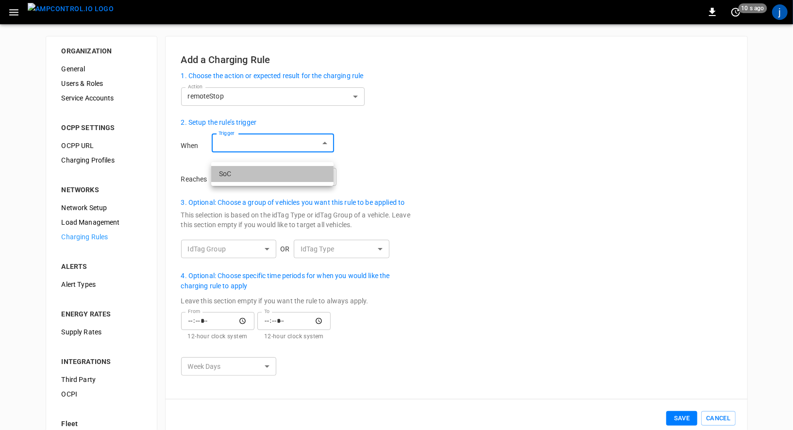
click at [290, 169] on li "SoC" at bounding box center [272, 174] width 122 height 16
type input "***"
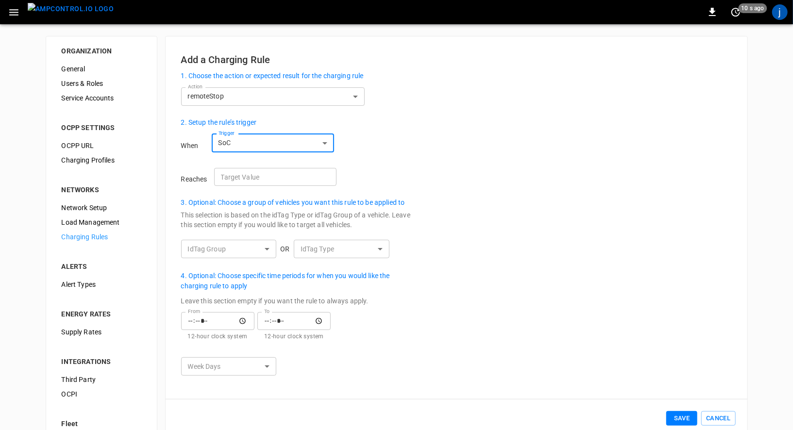
click at [285, 183] on input "Target Value" at bounding box center [275, 177] width 122 height 18
type input "**"
click at [478, 164] on div "When Trigger SoC *** Trigger" at bounding box center [364, 147] width 367 height 34
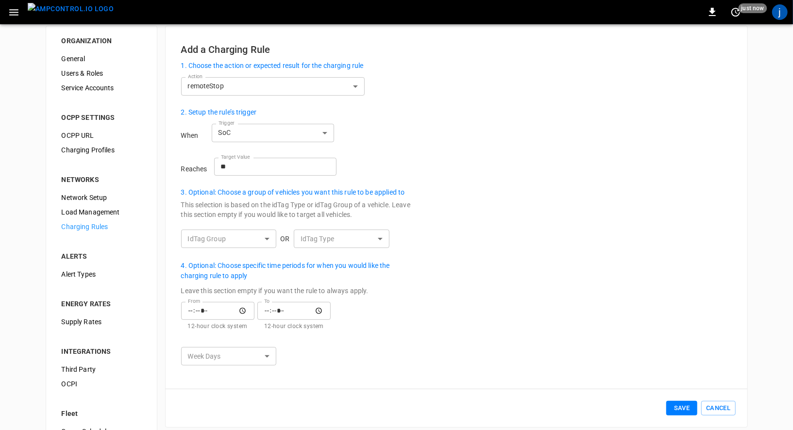
scroll to position [5, 0]
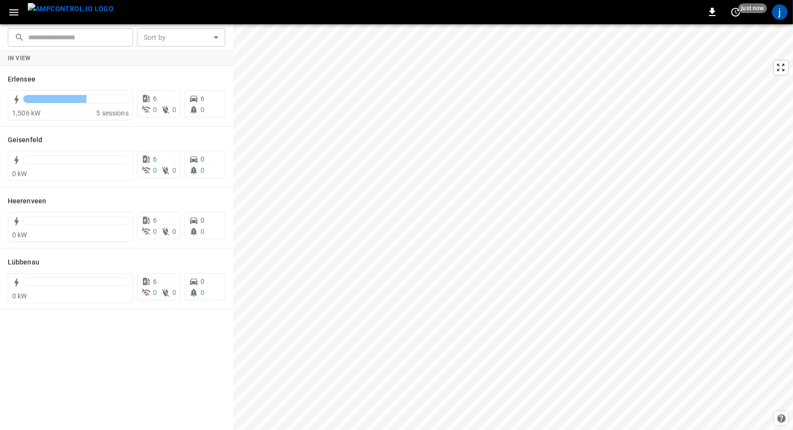
click at [17, 14] on icon "button" at bounding box center [13, 12] width 9 height 6
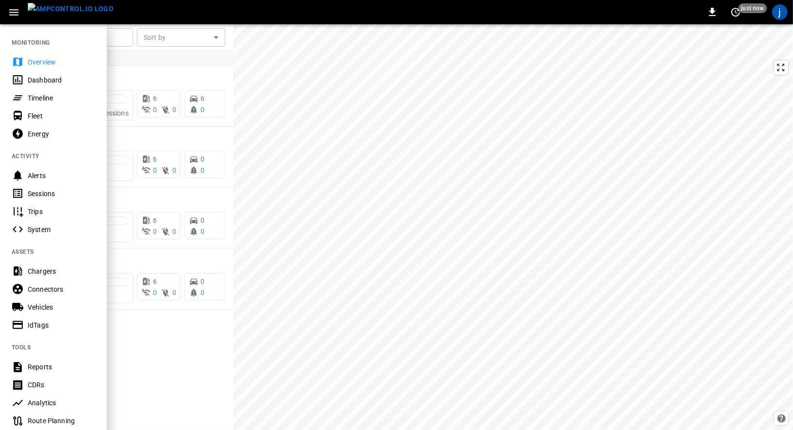
scroll to position [134, 0]
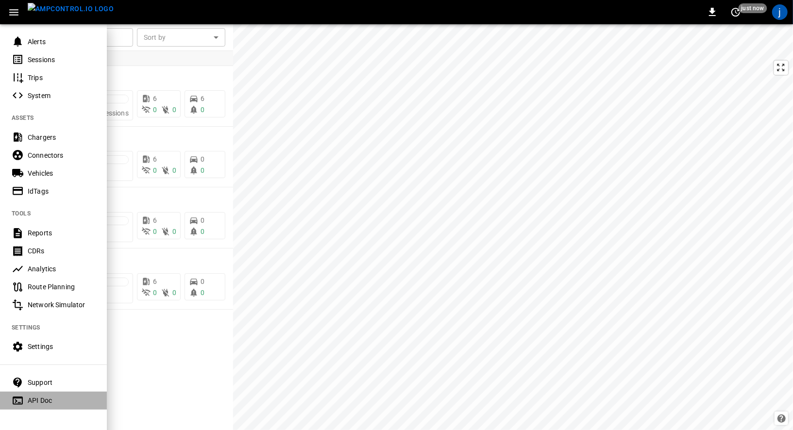
click at [44, 399] on div "API Doc" at bounding box center [62, 401] width 68 height 10
